Goal: Navigation & Orientation: Find specific page/section

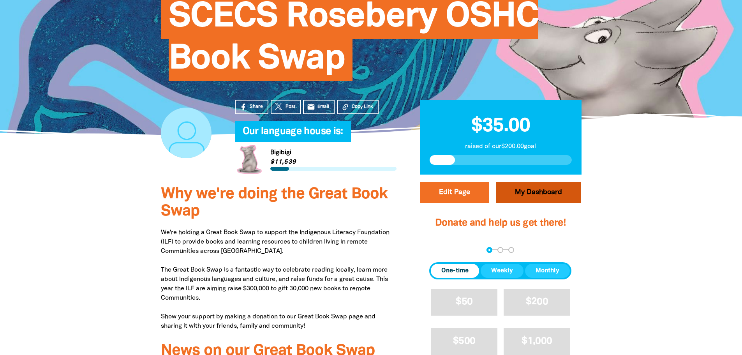
click at [521, 191] on link "My Dashboard" at bounding box center [538, 192] width 85 height 21
